Goal: Check status: Check status

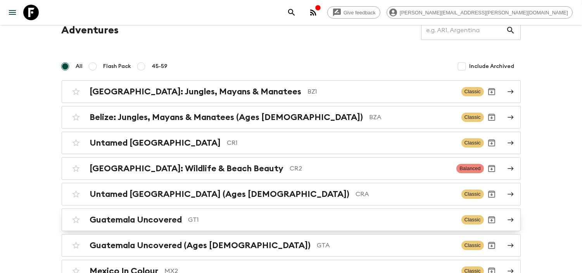
scroll to position [25, 0]
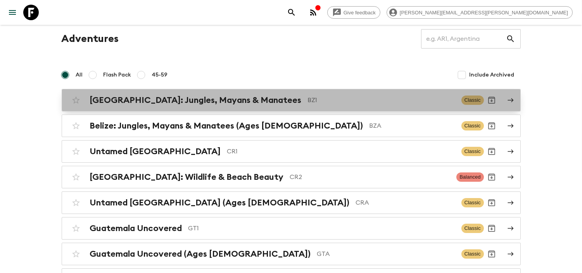
click at [238, 96] on div "[GEOGRAPHIC_DATA]: Jungles, Mayans & Manatees BZ1" at bounding box center [272, 100] width 365 height 10
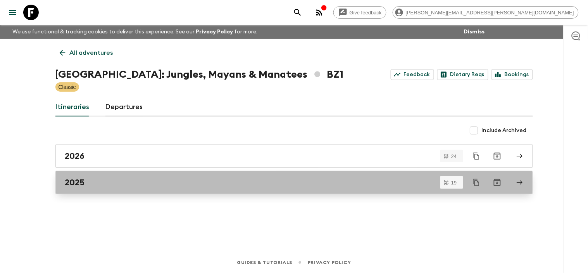
click at [135, 179] on div "2025" at bounding box center [287, 182] width 444 height 10
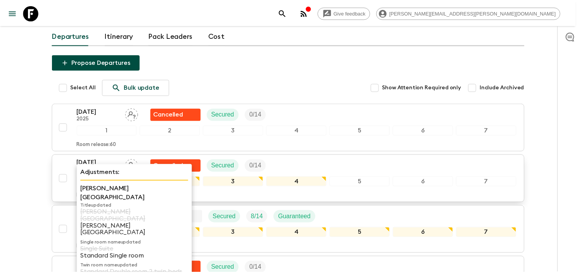
scroll to position [78, 0]
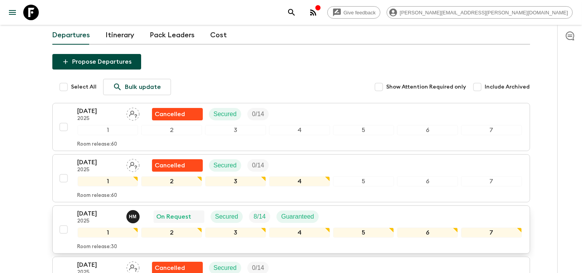
click at [119, 209] on p "[DATE]" at bounding box center [99, 213] width 43 height 9
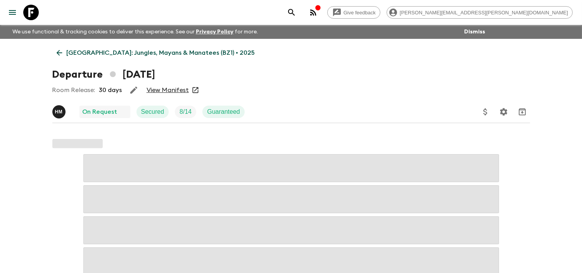
click at [161, 89] on link "View Manifest" at bounding box center [168, 90] width 42 height 8
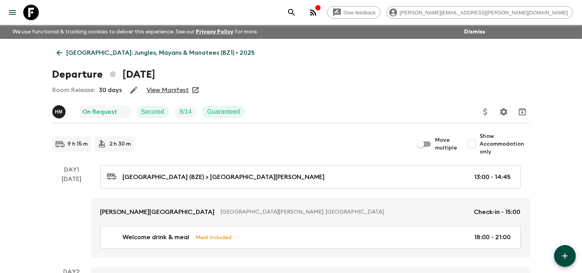
click at [30, 10] on icon at bounding box center [31, 13] width 16 height 16
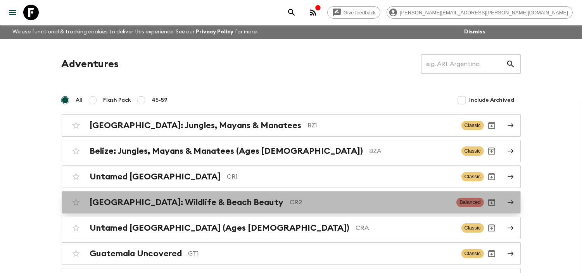
click at [237, 204] on div "[GEOGRAPHIC_DATA]: Wildlife & Beach Beauty CR2" at bounding box center [270, 202] width 361 height 10
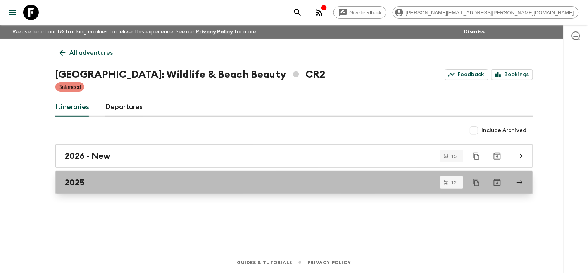
click at [90, 179] on div "2025" at bounding box center [287, 182] width 444 height 10
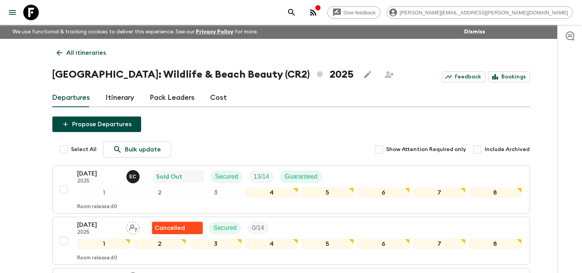
click at [110, 171] on p "[DATE]" at bounding box center [99, 173] width 43 height 9
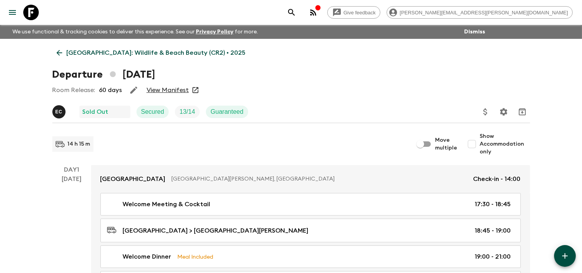
click at [163, 92] on link "View Manifest" at bounding box center [168, 90] width 42 height 8
